Goal: Book appointment/travel/reservation

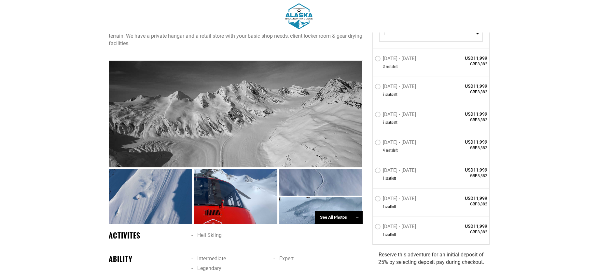
scroll to position [287, 0]
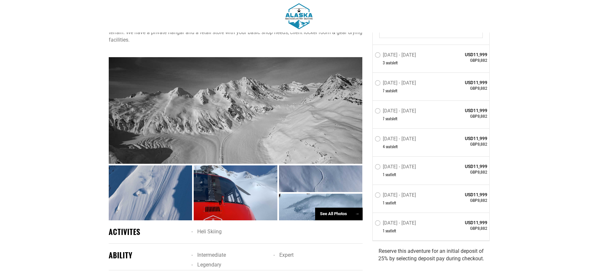
click at [379, 138] on label "[DATE] - [DATE]" at bounding box center [395, 140] width 43 height 8
click at [370, 138] on input "[DATE] - [DATE]" at bounding box center [370, 142] width 0 height 15
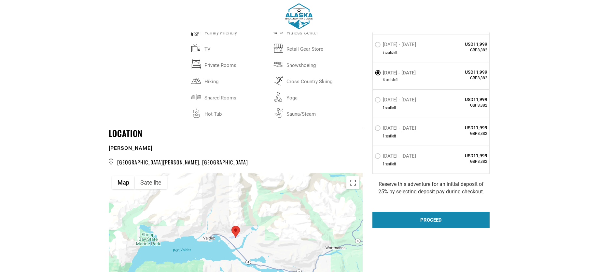
scroll to position [1141, 0]
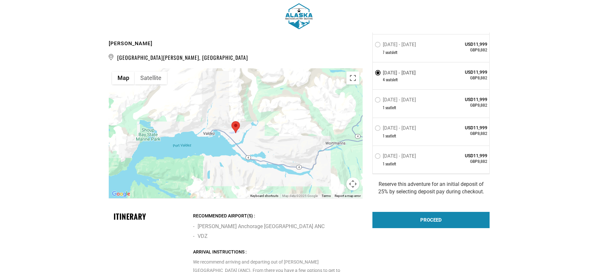
click at [353, 178] on button "Map camera controls" at bounding box center [352, 184] width 13 height 13
click at [336, 178] on button "Zoom out" at bounding box center [336, 184] width 13 height 13
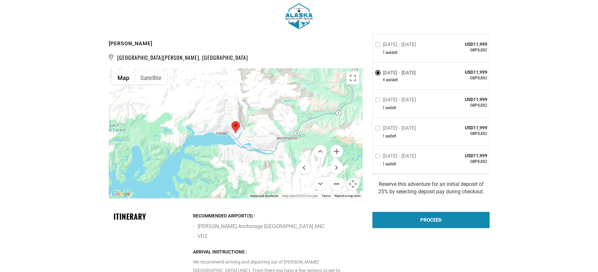
click at [336, 178] on button "Zoom out" at bounding box center [336, 184] width 13 height 13
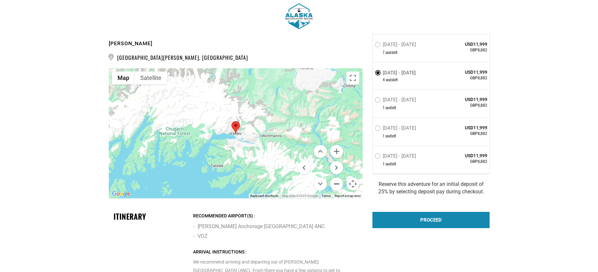
click at [336, 178] on button "Zoom out" at bounding box center [336, 184] width 13 height 13
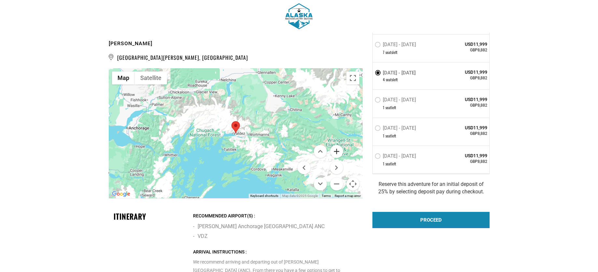
click at [337, 145] on button "Zoom in" at bounding box center [336, 151] width 13 height 13
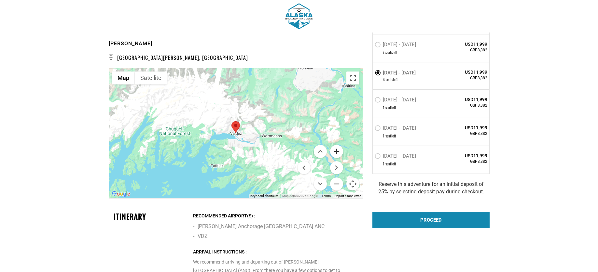
click at [337, 145] on button "Zoom in" at bounding box center [336, 151] width 13 height 13
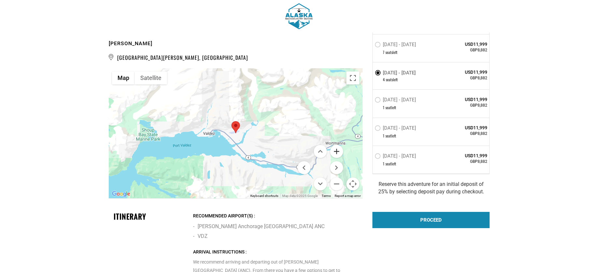
click at [337, 145] on button "Zoom in" at bounding box center [336, 151] width 13 height 13
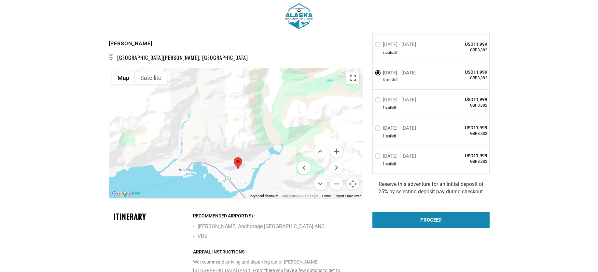
drag, startPoint x: 284, startPoint y: 111, endPoint x: 287, endPoint y: 138, distance: 27.8
click at [287, 138] on div at bounding box center [236, 133] width 254 height 130
click at [339, 178] on button "Zoom out" at bounding box center [336, 184] width 13 height 13
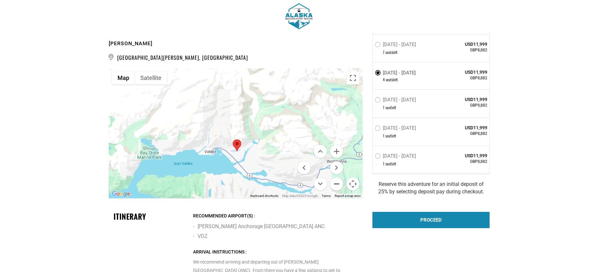
click at [339, 178] on button "Zoom out" at bounding box center [336, 184] width 13 height 13
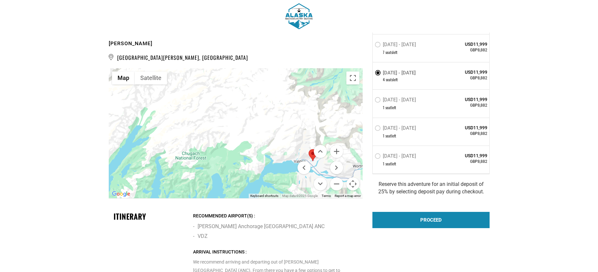
drag, startPoint x: 190, startPoint y: 124, endPoint x: 266, endPoint y: 143, distance: 79.1
click at [266, 143] on div at bounding box center [236, 133] width 254 height 130
click at [335, 178] on button "Zoom out" at bounding box center [336, 184] width 13 height 13
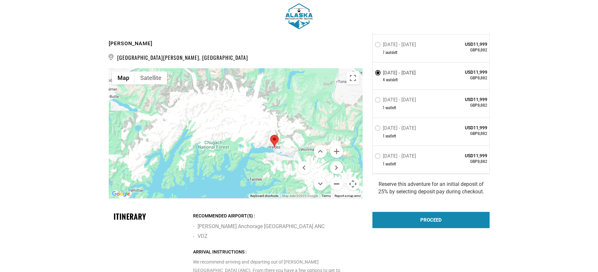
click at [335, 178] on button "Zoom out" at bounding box center [336, 184] width 13 height 13
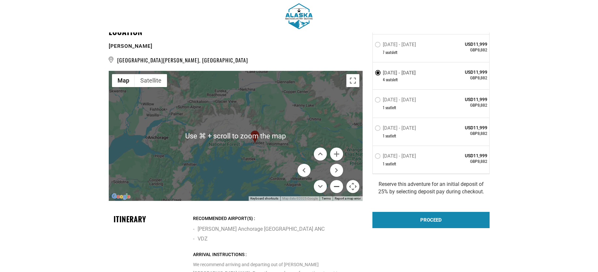
scroll to position [1138, 0]
click at [290, 112] on div at bounding box center [236, 136] width 254 height 130
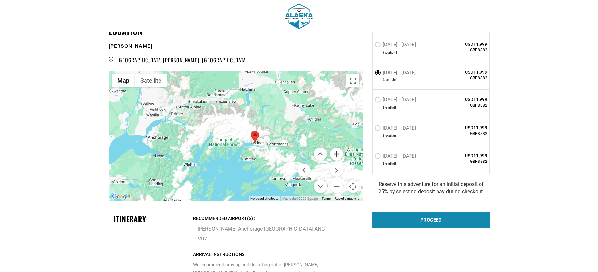
click at [336, 148] on button "Zoom in" at bounding box center [336, 154] width 13 height 13
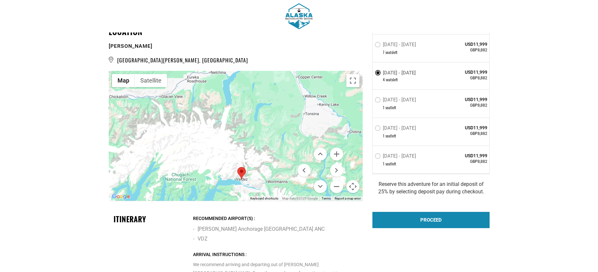
drag, startPoint x: 293, startPoint y: 116, endPoint x: 259, endPoint y: 146, distance: 44.7
click at [259, 147] on div at bounding box center [236, 136] width 254 height 130
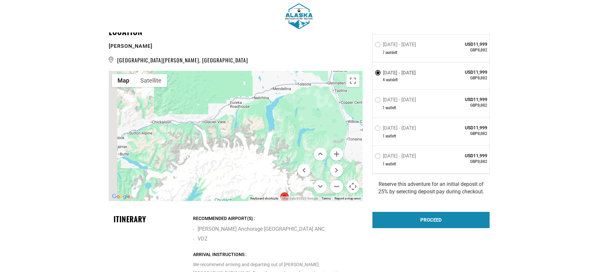
drag, startPoint x: 281, startPoint y: 113, endPoint x: 327, endPoint y: 135, distance: 50.2
click at [326, 135] on div "Use ⌘ + scroll to zoom the map Map Terrain Satellite Labels Keyboard shortcuts …" at bounding box center [236, 136] width 254 height 130
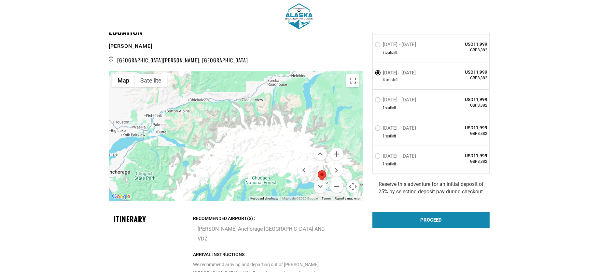
drag, startPoint x: 251, startPoint y: 141, endPoint x: 287, endPoint y: 120, distance: 41.1
click at [286, 121] on div at bounding box center [236, 136] width 254 height 130
